Goal: Task Accomplishment & Management: Use online tool/utility

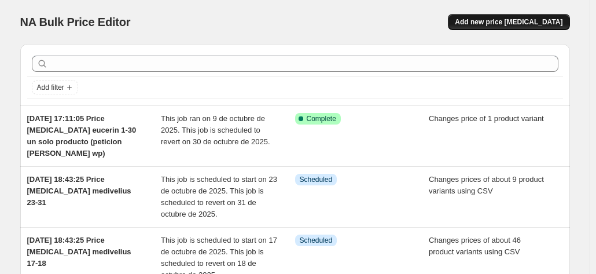
click at [526, 16] on button "Add new price [MEDICAL_DATA]" at bounding box center [508, 22] width 121 height 16
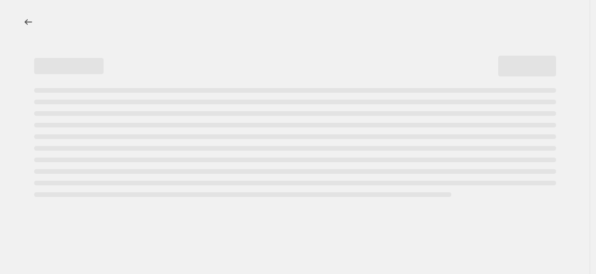
select select "percentage"
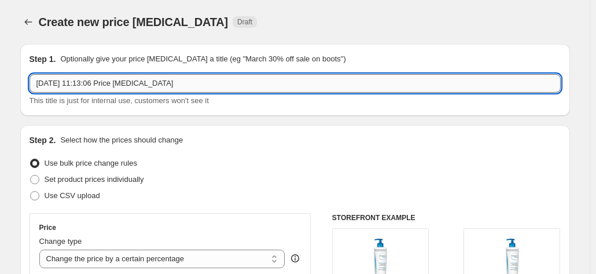
click at [240, 89] on input "[DATE] 11:13:06 Price [MEDICAL_DATA]" at bounding box center [295, 83] width 531 height 19
type input "[DATE] 11:13:06 Price [MEDICAL_DATA] Percos 15-31 20%"
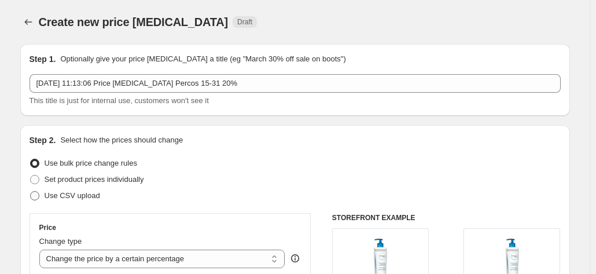
click at [73, 196] on span "Use CSV upload" at bounding box center [73, 195] width 56 height 9
click at [31, 191] on input "Use CSV upload" at bounding box center [30, 191] width 1 height 1
radio input "true"
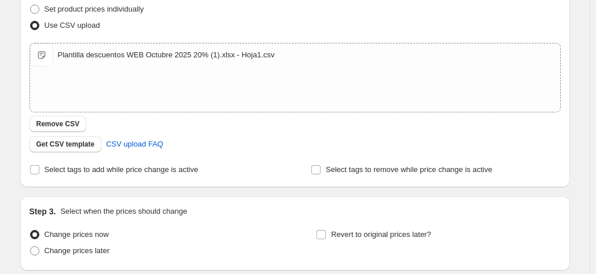
scroll to position [171, 0]
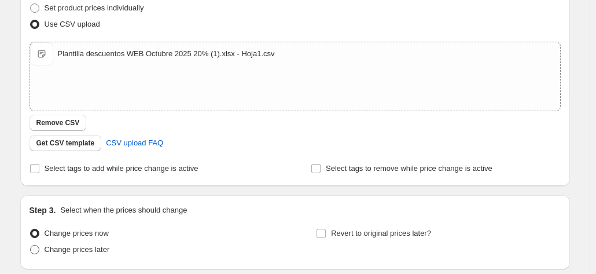
click at [89, 250] on span "Change prices later" at bounding box center [77, 249] width 65 height 9
click at [31, 245] on input "Change prices later" at bounding box center [30, 245] width 1 height 1
radio input "true"
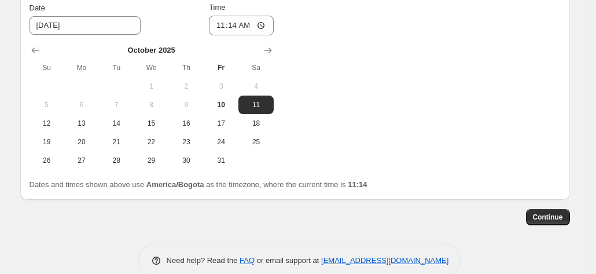
scroll to position [440, 0]
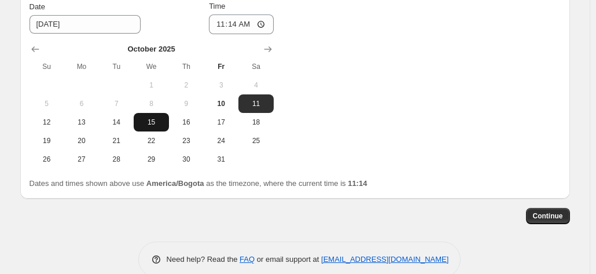
click at [138, 123] on button "15" at bounding box center [151, 122] width 35 height 19
type input "[DATE]"
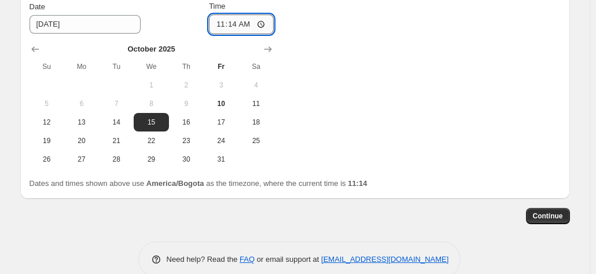
click at [216, 24] on input "11:14" at bounding box center [241, 24] width 65 height 20
type input "00:14"
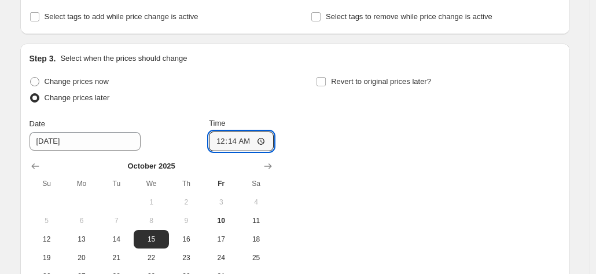
scroll to position [305, 0]
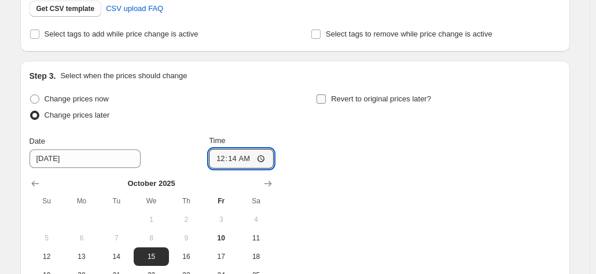
click at [330, 101] on label "Revert to original prices later?" at bounding box center [373, 99] width 115 height 16
click at [326, 101] on input "Revert to original prices later?" at bounding box center [320, 98] width 9 height 9
checkbox input "true"
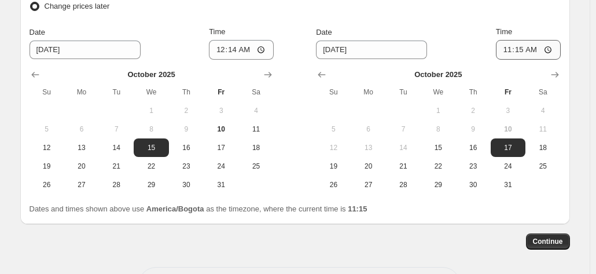
scroll to position [420, 0]
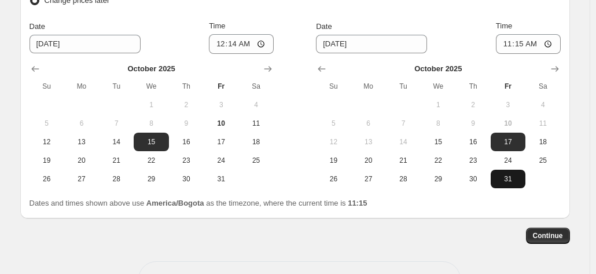
click at [512, 185] on button "31" at bounding box center [508, 179] width 35 height 19
type input "[DATE]"
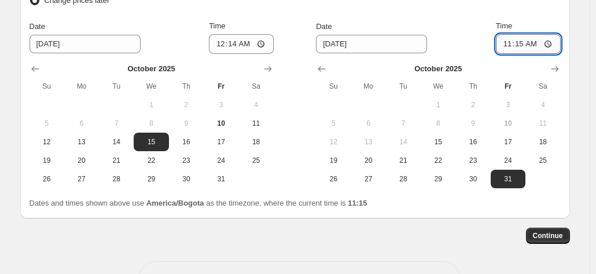
click at [532, 46] on input "11:15" at bounding box center [528, 44] width 65 height 20
type input "23:15"
click at [543, 237] on span "Continue" at bounding box center [548, 235] width 30 height 9
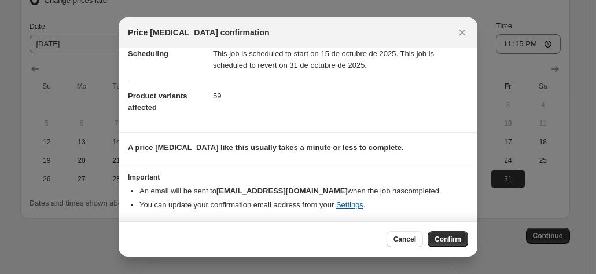
scroll to position [0, 0]
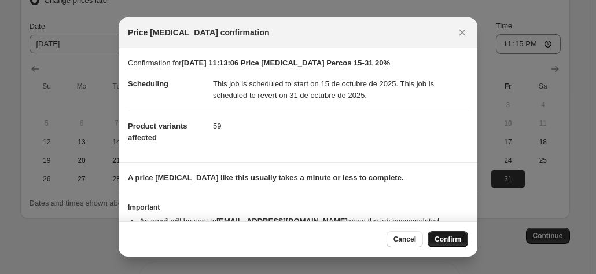
click at [444, 240] on span "Confirm" at bounding box center [447, 238] width 27 height 9
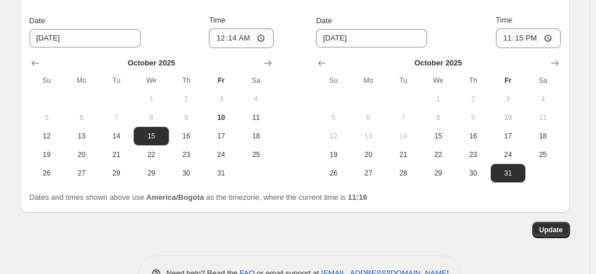
scroll to position [519, 0]
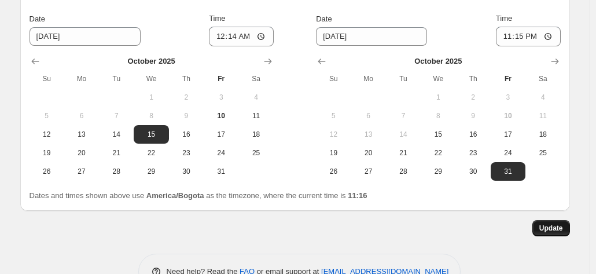
click at [547, 223] on span "Update" at bounding box center [551, 227] width 24 height 9
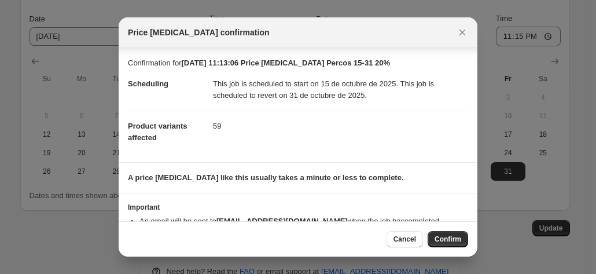
scroll to position [30, 0]
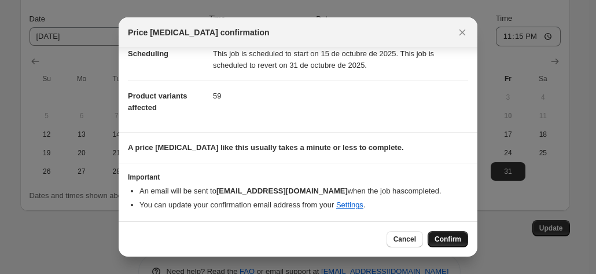
click at [452, 237] on span "Confirm" at bounding box center [447, 238] width 27 height 9
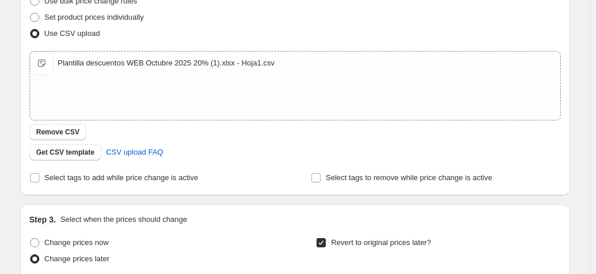
scroll to position [0, 0]
